Goal: Obtain resource: Obtain resource

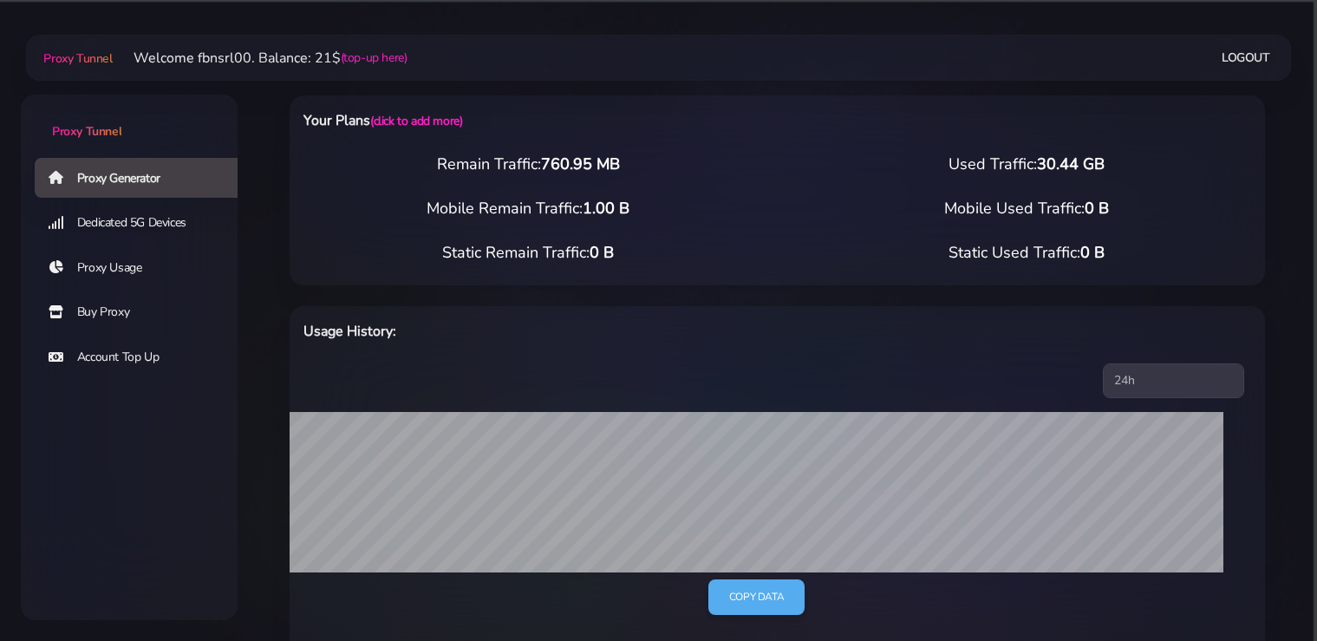
select select "static"
select select "DE"
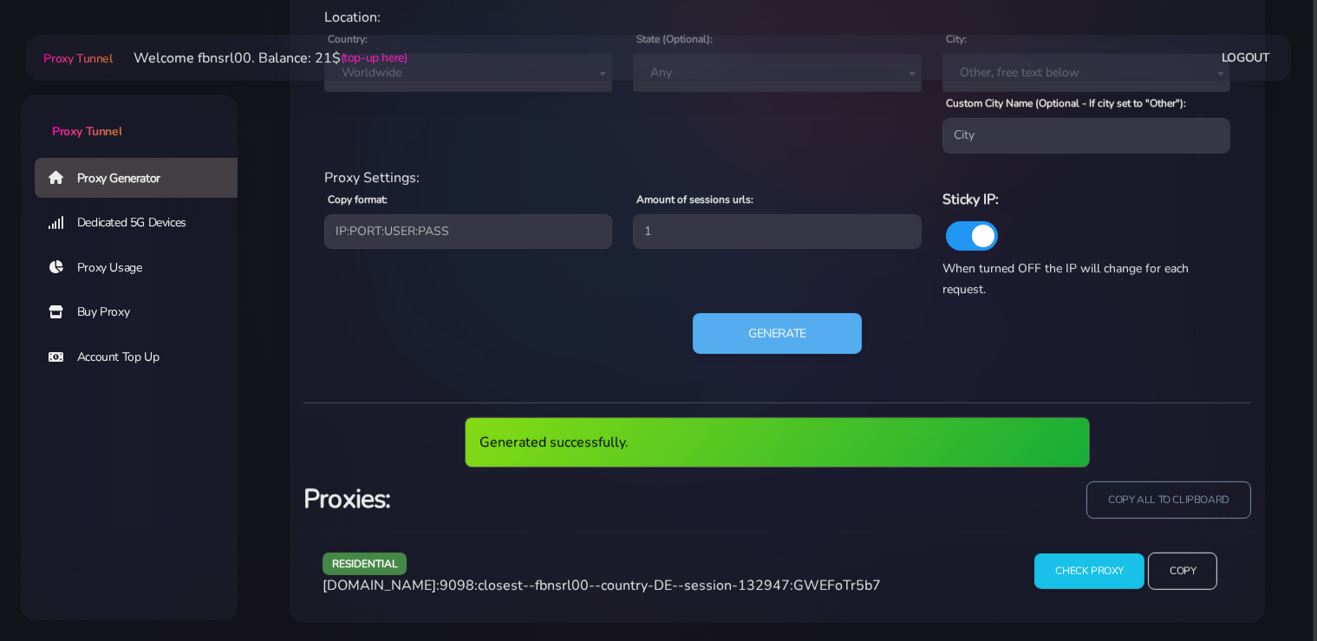
scroll to position [794, 0]
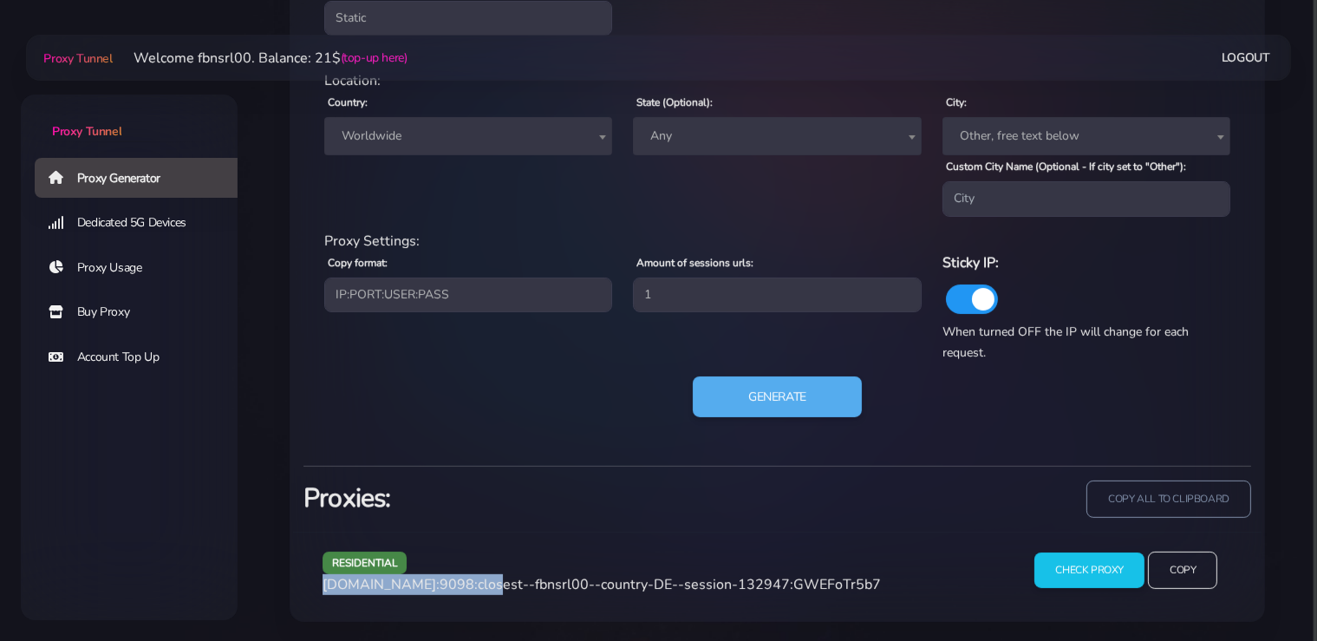
drag, startPoint x: 472, startPoint y: 584, endPoint x: 324, endPoint y: 592, distance: 148.5
click at [324, 592] on span "[DOMAIN_NAME]:9098:closest--fbnsrl00--country-DE--session-132947:GWEFoTr5b7" at bounding box center [602, 584] width 558 height 19
copy span "[DOMAIN_NAME]:9098"
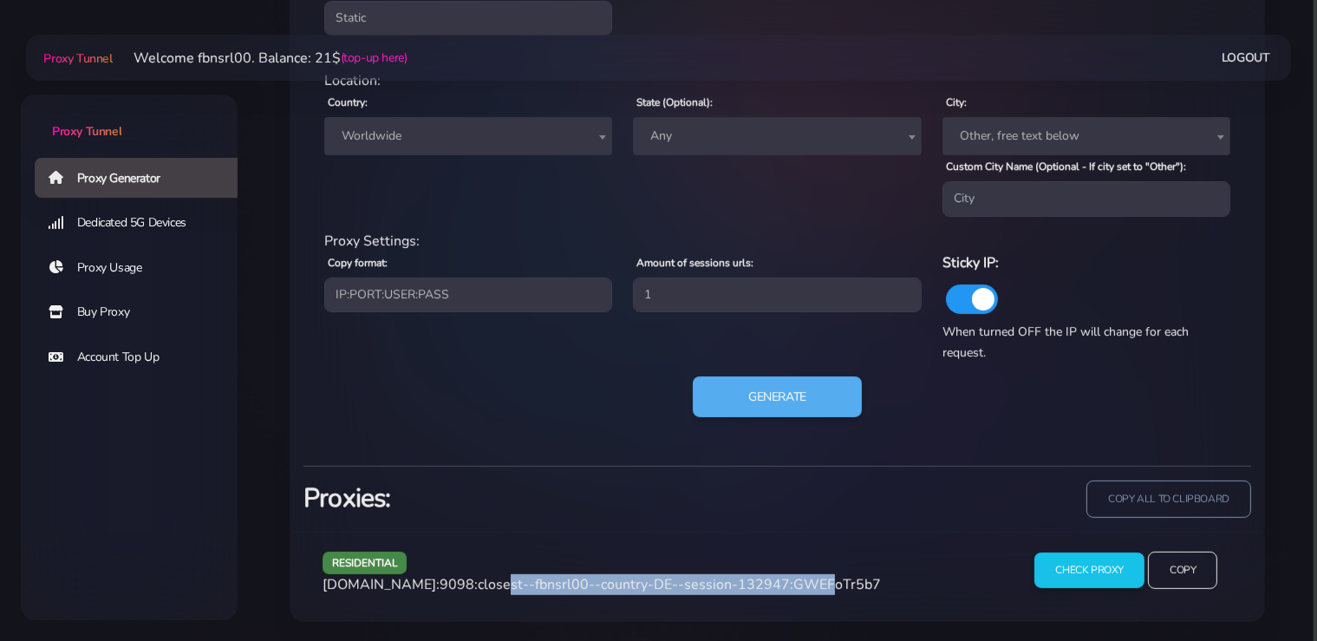
drag, startPoint x: 782, startPoint y: 586, endPoint x: 479, endPoint y: 589, distance: 302.6
click at [479, 589] on span "[DOMAIN_NAME]:9098:closest--fbnsrl00--country-DE--session-132947:GWEFoTr5b7" at bounding box center [602, 584] width 558 height 19
copy span "closest--fbnsrl00--country-DE--session-132947"
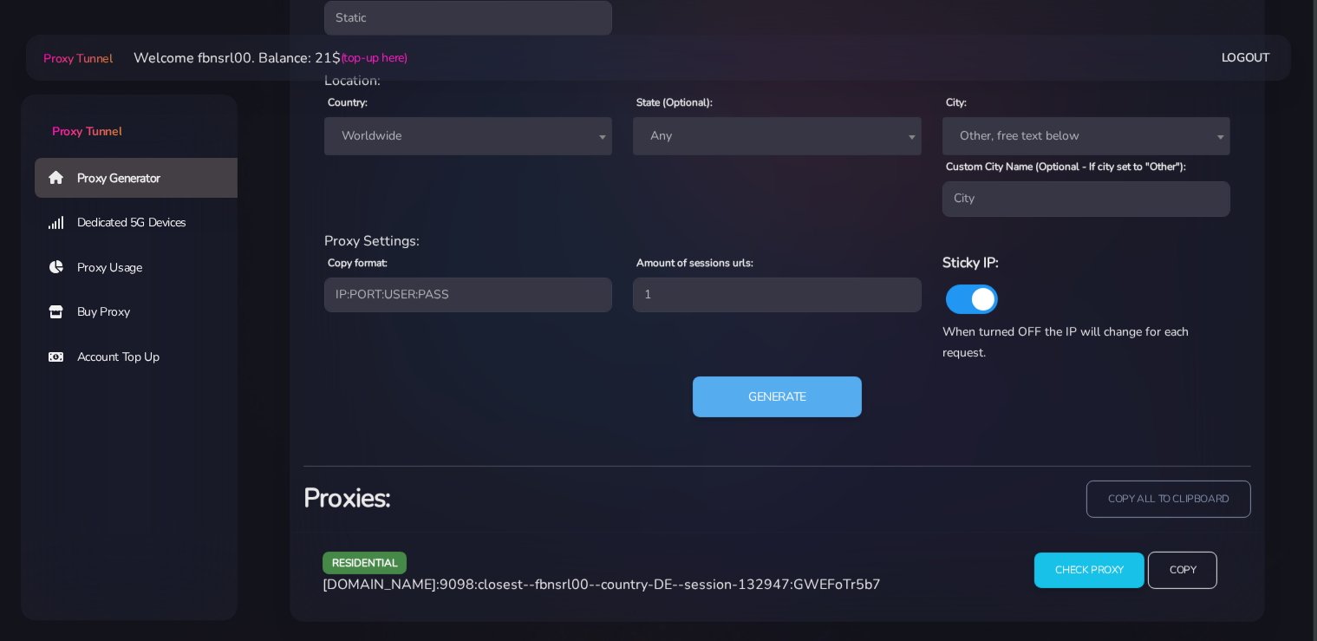
click at [823, 588] on span "[DOMAIN_NAME]:9098:closest--fbnsrl00--country-DE--session-132947:GWEFoTr5b7" at bounding box center [602, 584] width 558 height 19
copy span "GWEFoTr5b7"
